Goal: Task Accomplishment & Management: Manage account settings

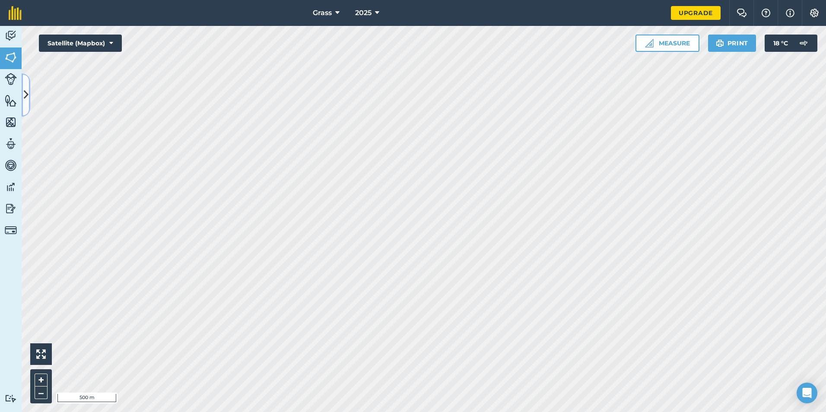
click at [26, 89] on icon at bounding box center [26, 94] width 5 height 15
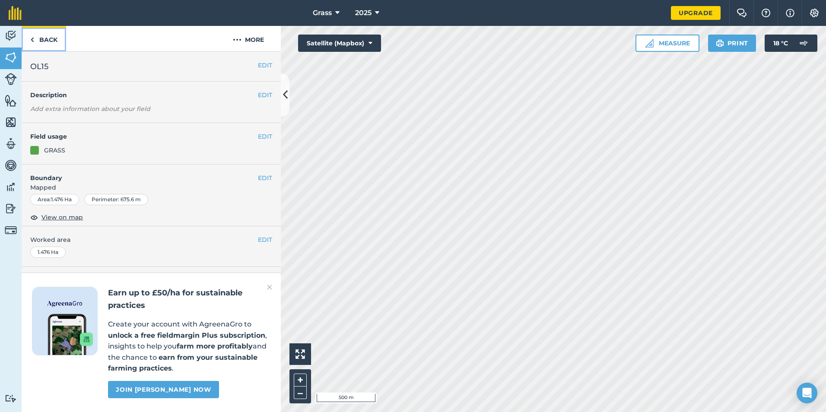
click at [42, 32] on link "Back" at bounding box center [44, 38] width 44 height 25
click at [43, 42] on link "Back" at bounding box center [44, 38] width 44 height 25
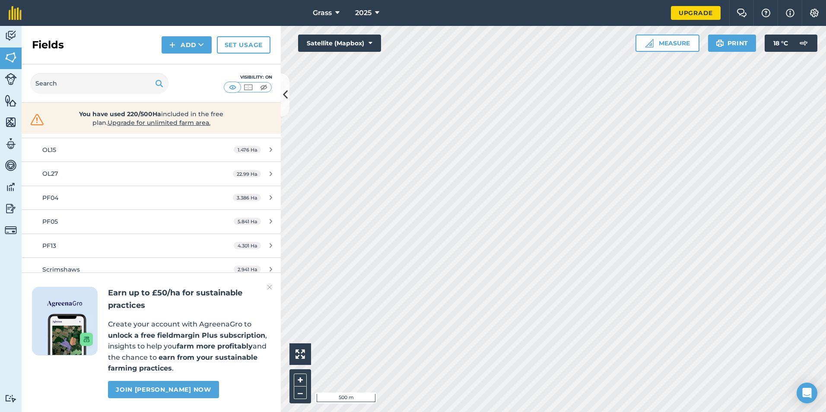
scroll to position [432, 0]
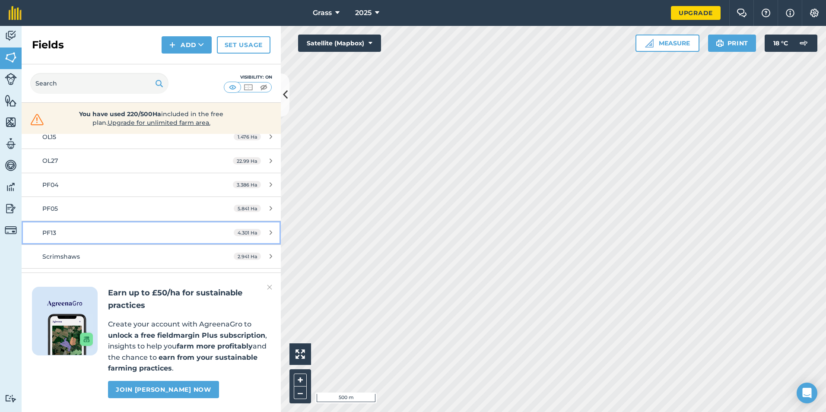
click at [63, 235] on div "PF13" at bounding box center [123, 233] width 162 height 10
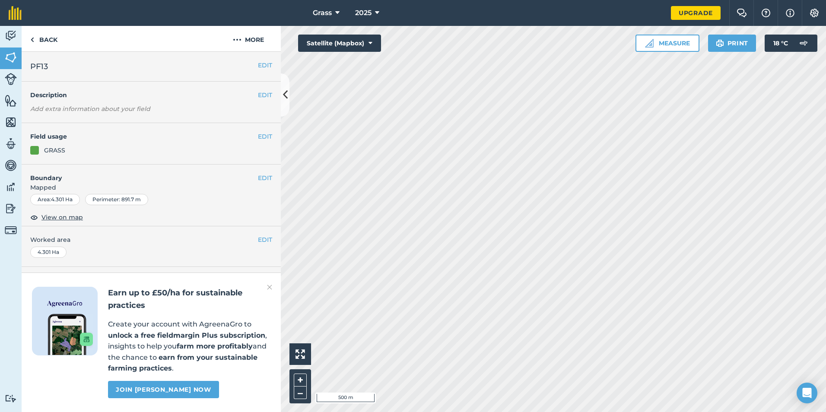
click at [270, 283] on img at bounding box center [269, 287] width 5 height 10
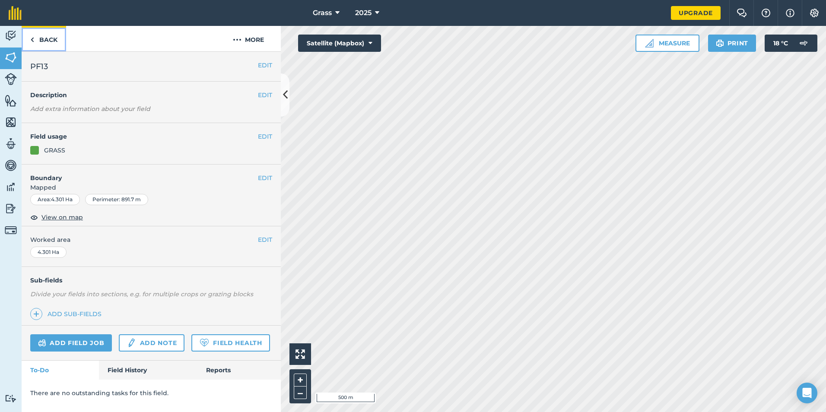
click at [33, 39] on img at bounding box center [32, 40] width 4 height 10
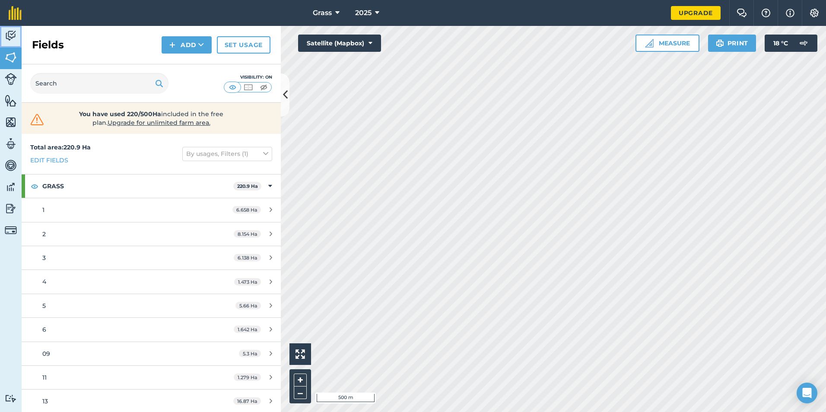
click at [13, 30] on img at bounding box center [11, 35] width 12 height 13
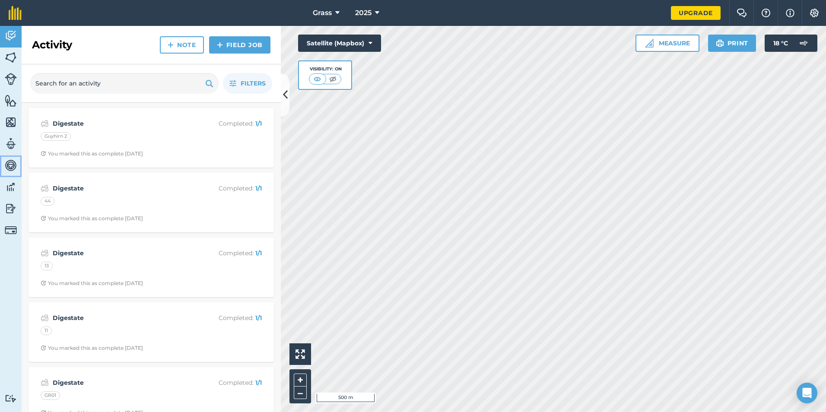
click at [14, 158] on link "Vehicles" at bounding box center [11, 167] width 22 height 22
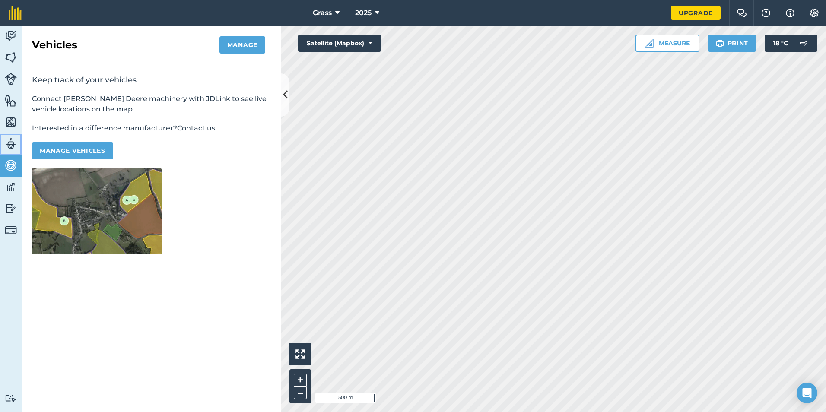
click at [12, 136] on link "Team" at bounding box center [11, 145] width 22 height 22
select select "MEMBER"
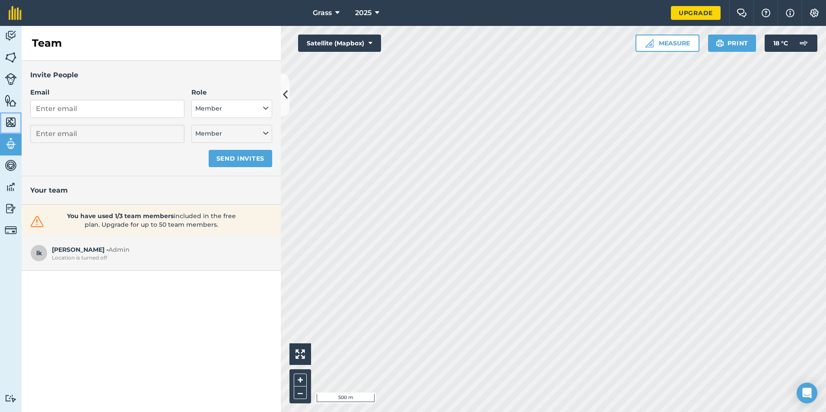
click at [13, 122] on img at bounding box center [11, 122] width 12 height 13
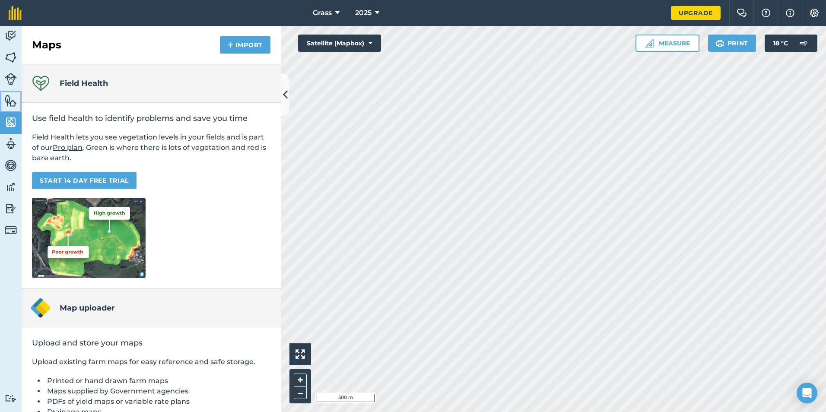
click at [11, 97] on img at bounding box center [11, 100] width 12 height 13
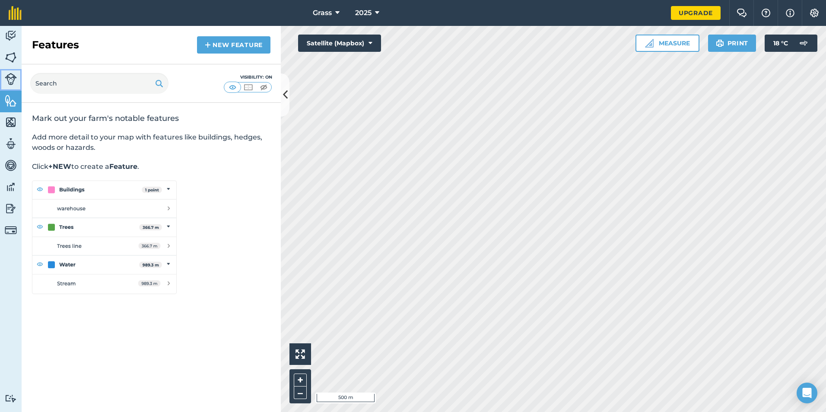
click at [13, 82] on img at bounding box center [11, 79] width 12 height 12
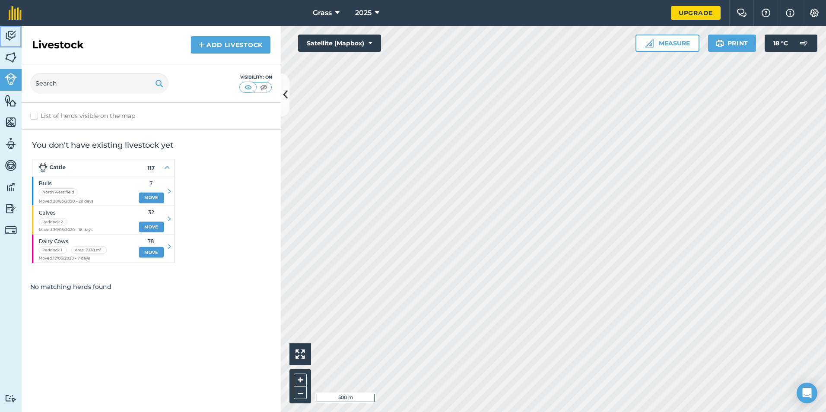
click at [6, 35] on img at bounding box center [11, 35] width 12 height 13
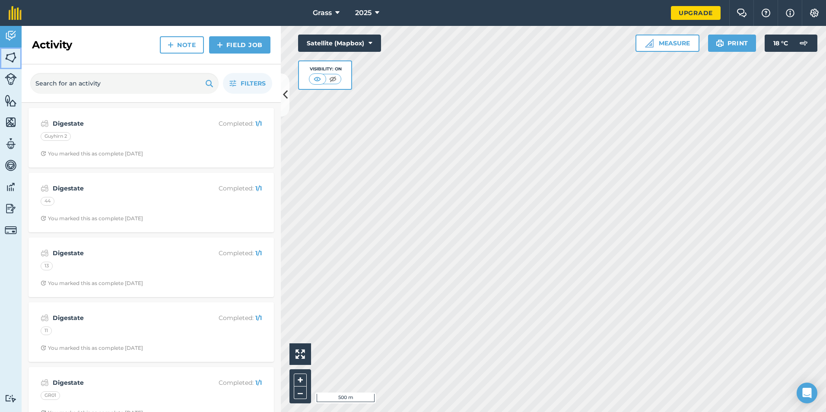
click at [9, 59] on img at bounding box center [11, 57] width 12 height 13
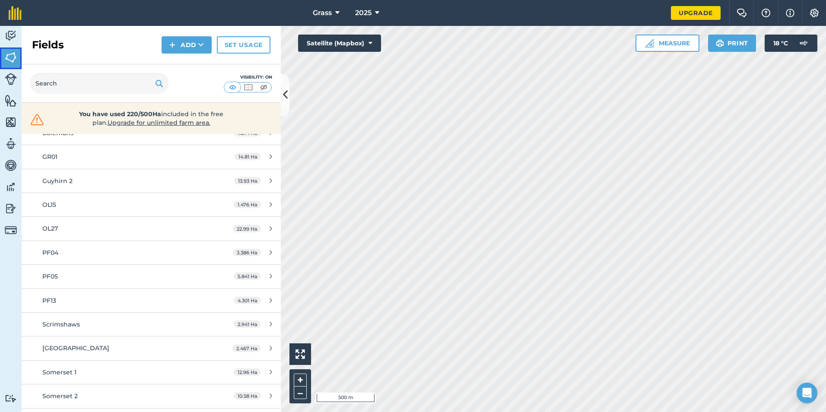
scroll to position [480, 0]
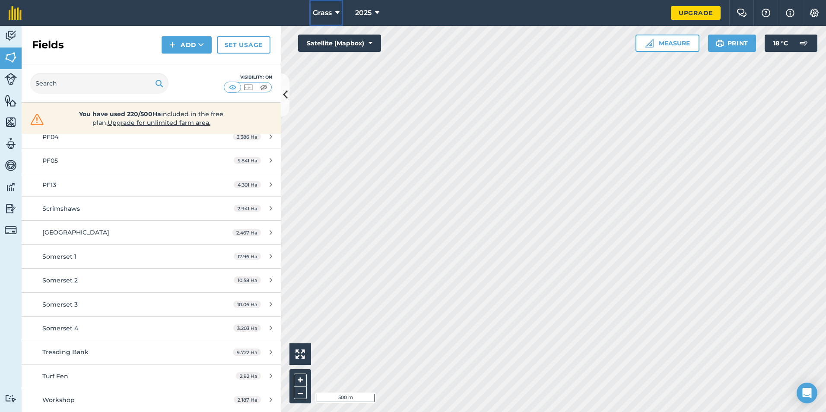
click at [334, 5] on button "Grass" at bounding box center [326, 13] width 34 height 26
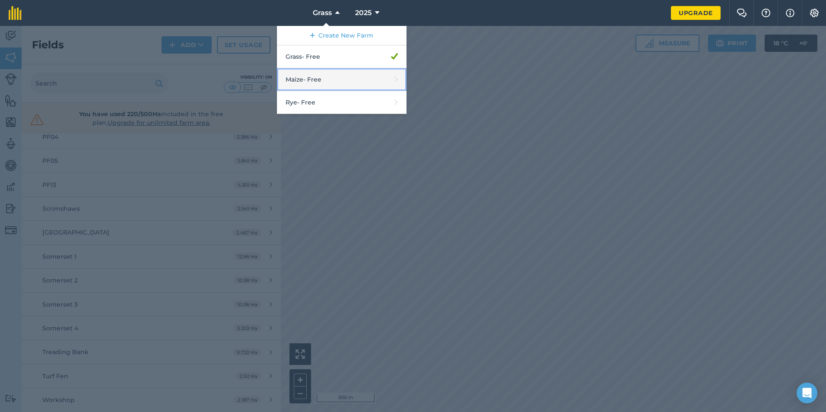
click at [313, 74] on link "Maize - Free" at bounding box center [342, 79] width 130 height 23
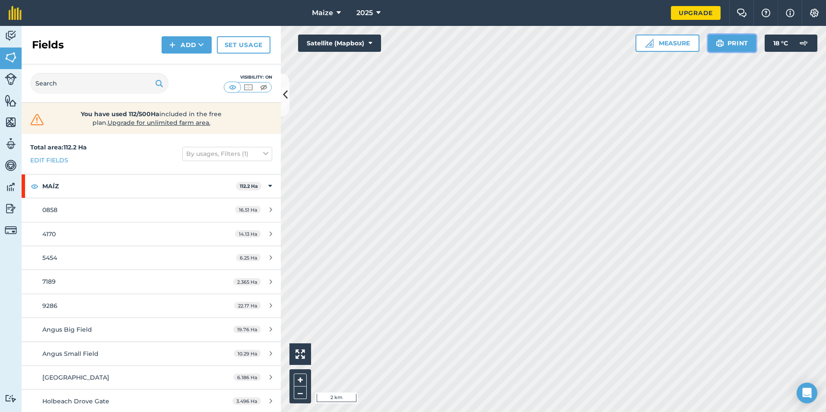
click at [410, 44] on img at bounding box center [720, 43] width 8 height 10
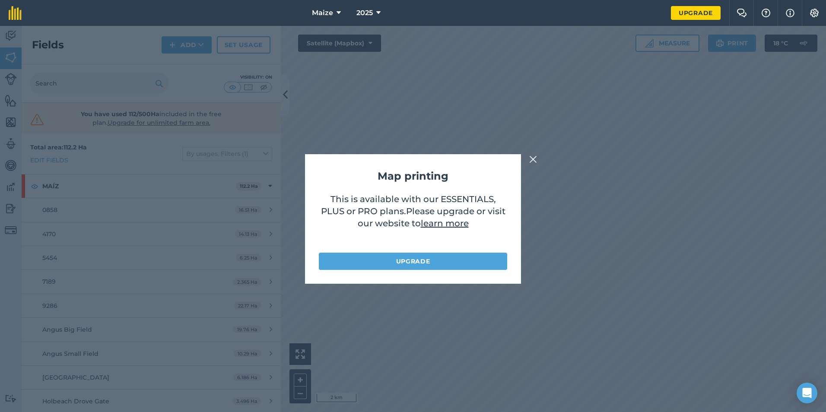
click at [410, 158] on img at bounding box center [533, 159] width 8 height 10
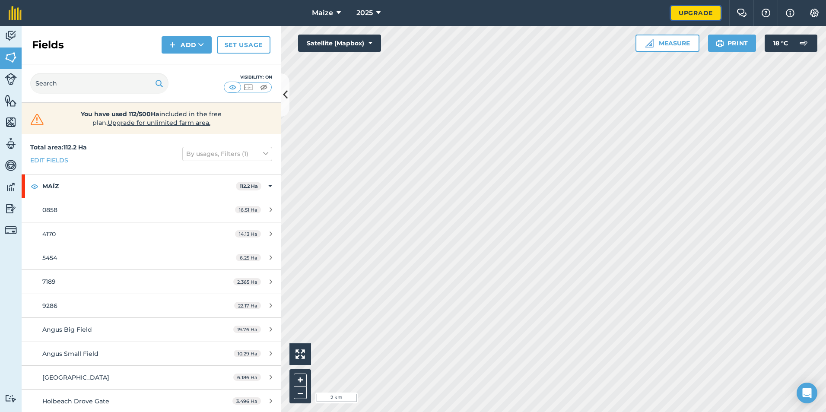
click at [410, 8] on link "Upgrade" at bounding box center [696, 13] width 50 height 14
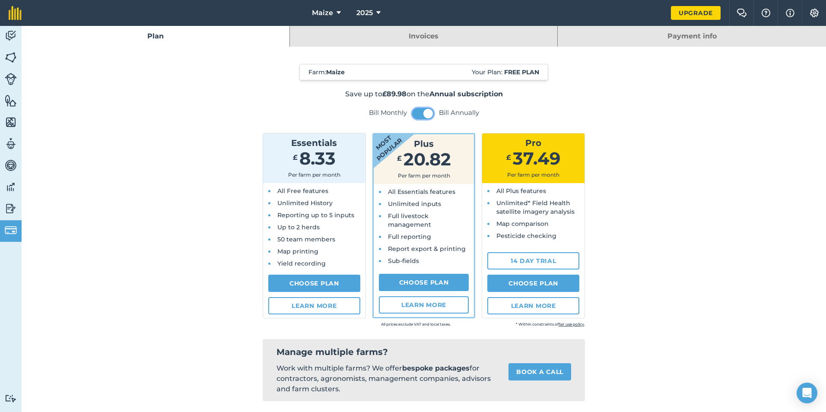
click at [410, 111] on span at bounding box center [428, 114] width 10 height 10
click at [410, 111] on button at bounding box center [423, 113] width 22 height 11
click at [410, 41] on link "Invoices" at bounding box center [424, 36] width 268 height 21
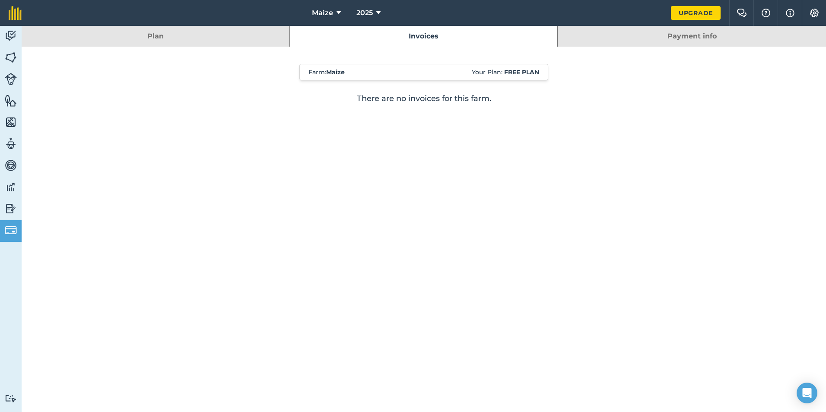
click at [410, 41] on link "Payment info" at bounding box center [692, 36] width 268 height 21
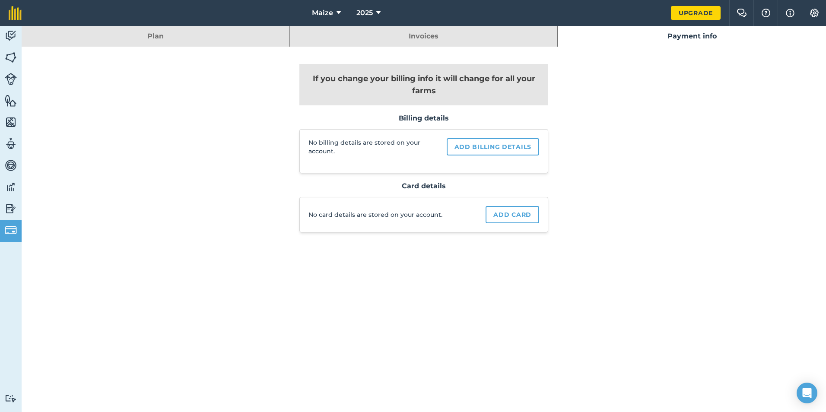
click at [213, 41] on link "Plan" at bounding box center [156, 36] width 268 height 21
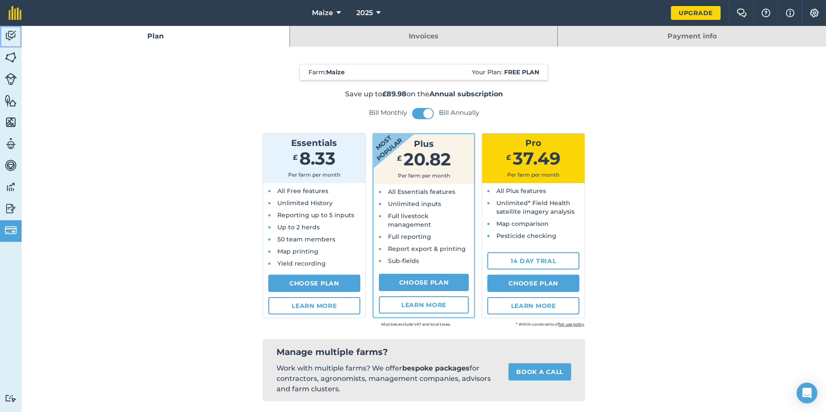
click at [13, 31] on img at bounding box center [11, 35] width 12 height 13
